Goal: Transaction & Acquisition: Purchase product/service

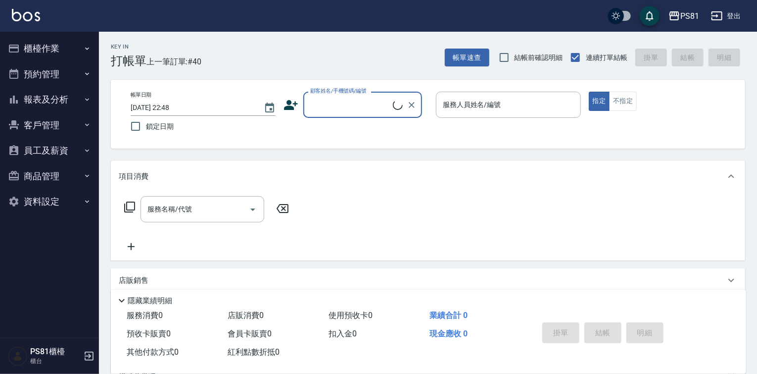
click at [54, 42] on button "櫃檯作業" at bounding box center [49, 49] width 91 height 26
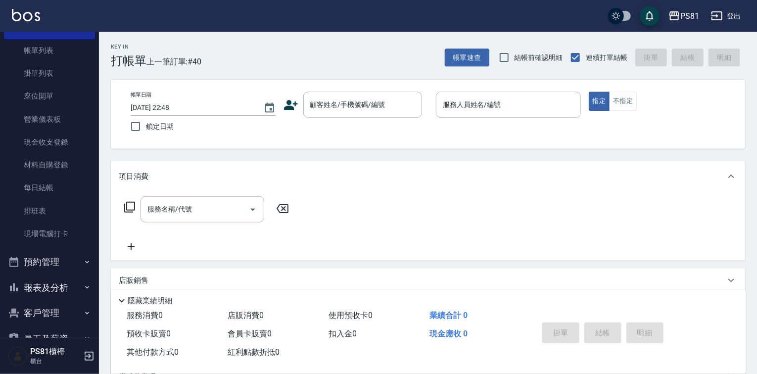
scroll to position [125, 0]
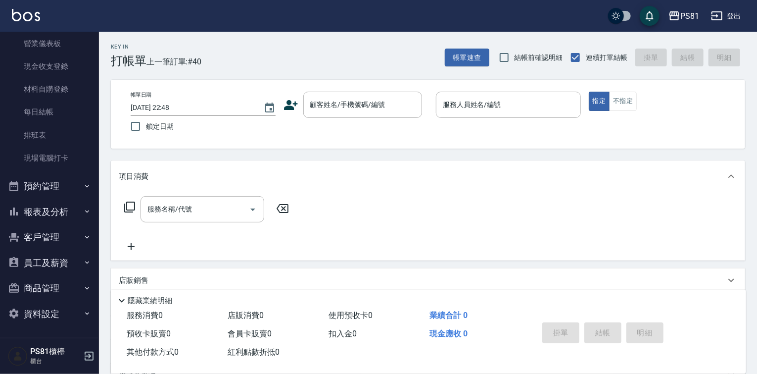
click at [64, 211] on button "報表及分析" at bounding box center [49, 212] width 91 height 26
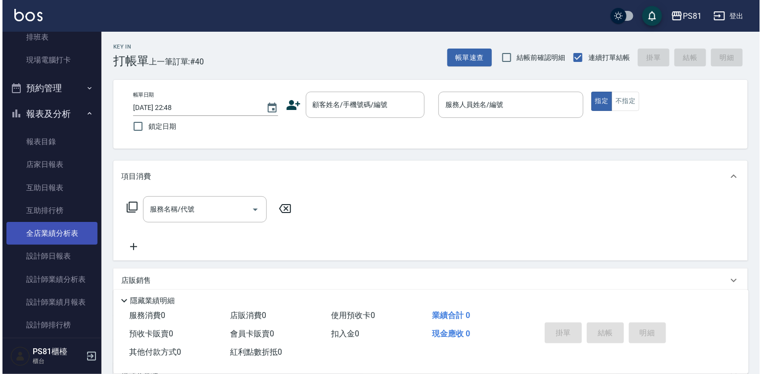
scroll to position [224, 0]
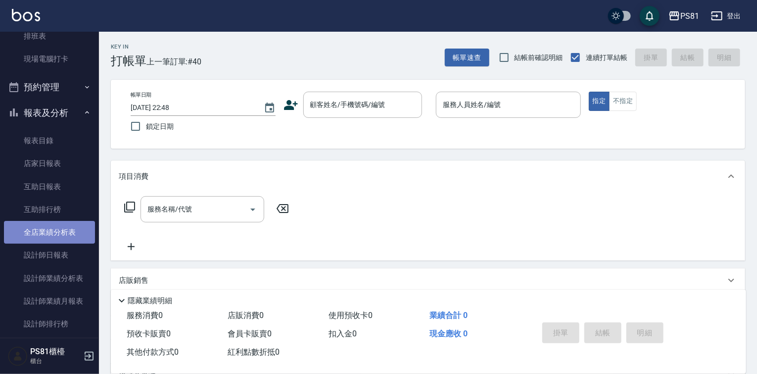
click at [61, 233] on link "全店業績分析表" at bounding box center [49, 232] width 91 height 23
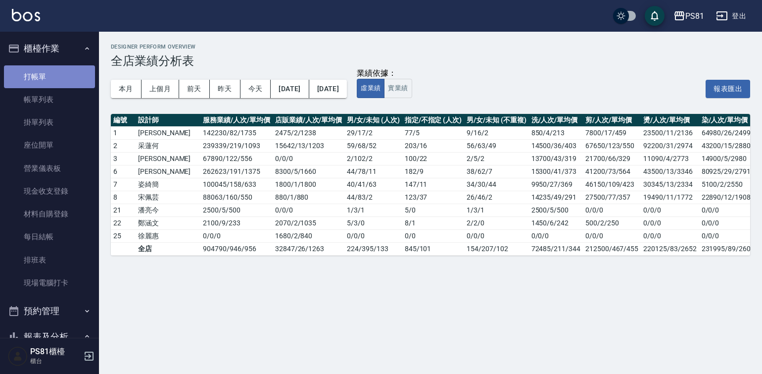
click at [57, 76] on link "打帳單" at bounding box center [49, 76] width 91 height 23
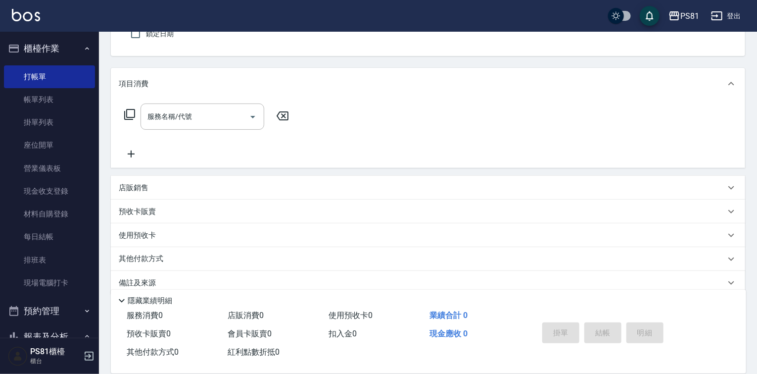
scroll to position [107, 0]
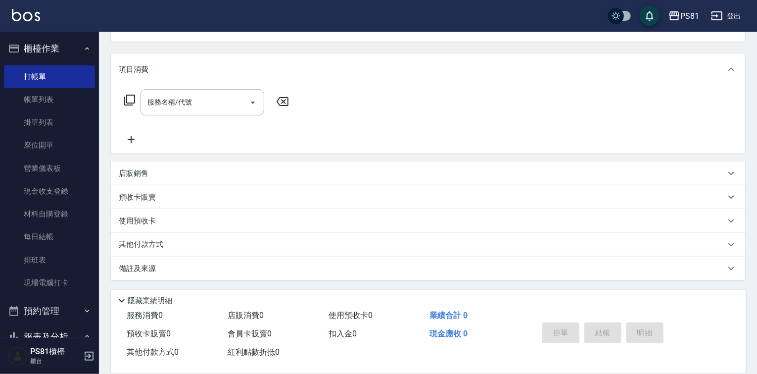
click at [144, 169] on p "店販銷售" at bounding box center [134, 173] width 30 height 10
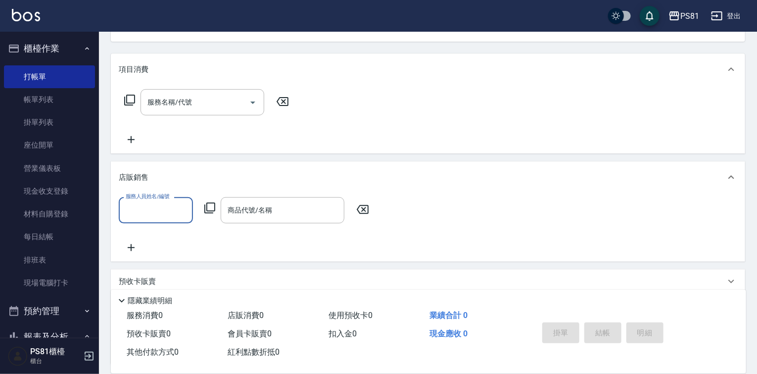
scroll to position [0, 0]
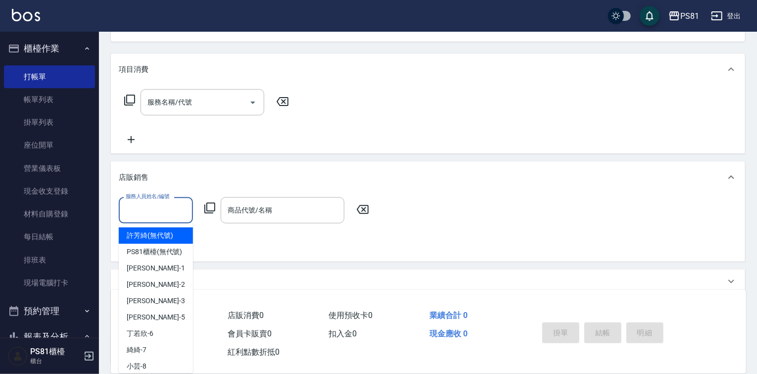
click at [156, 211] on input "服務人員姓名/編號" at bounding box center [155, 209] width 65 height 17
click at [285, 212] on input "商品代號/名稱" at bounding box center [282, 209] width 115 height 17
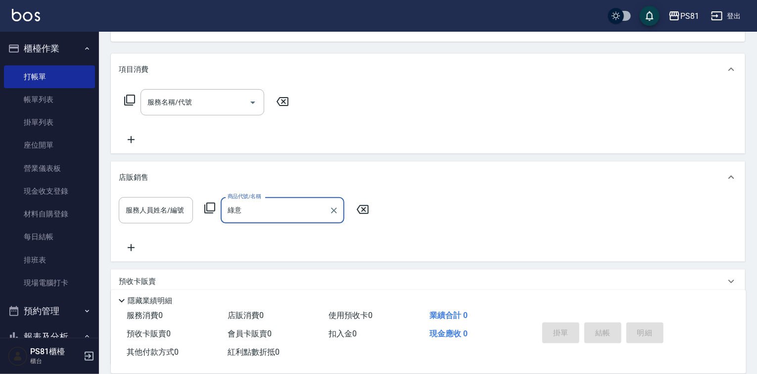
type input "綠"
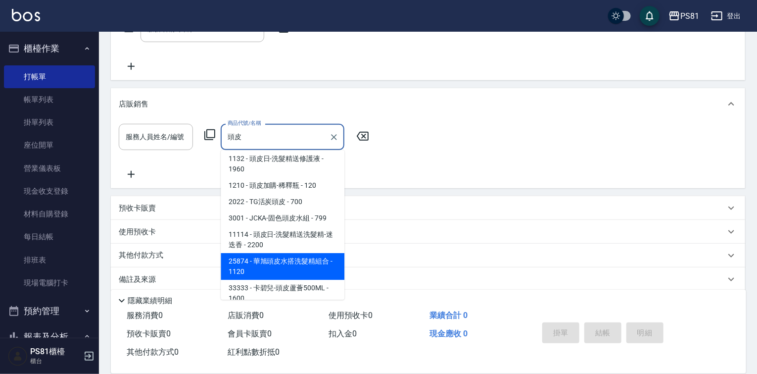
scroll to position [192, 0]
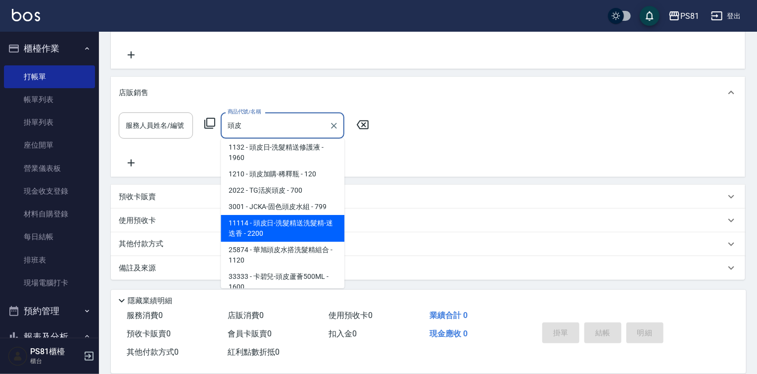
type input "投"
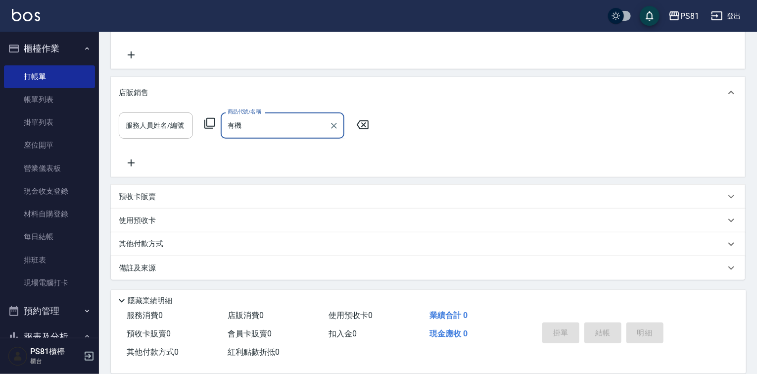
type input "有"
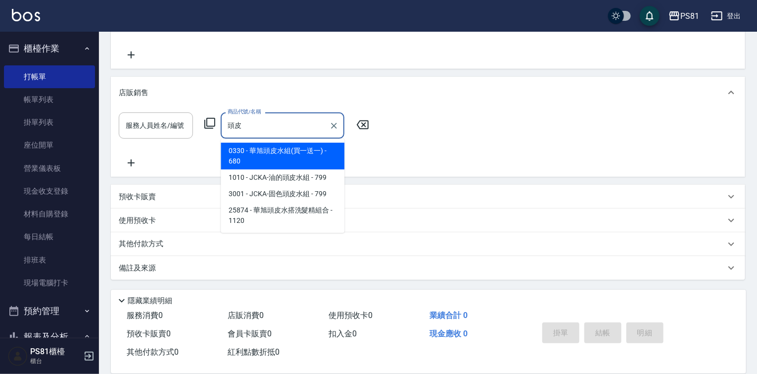
type input "投"
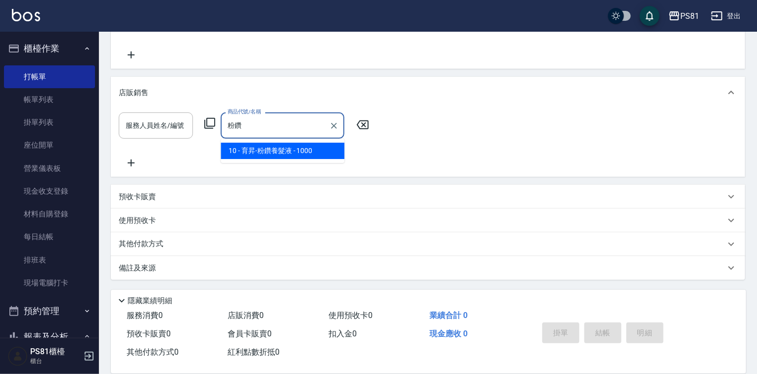
type input "粉"
